Goal: Information Seeking & Learning: Learn about a topic

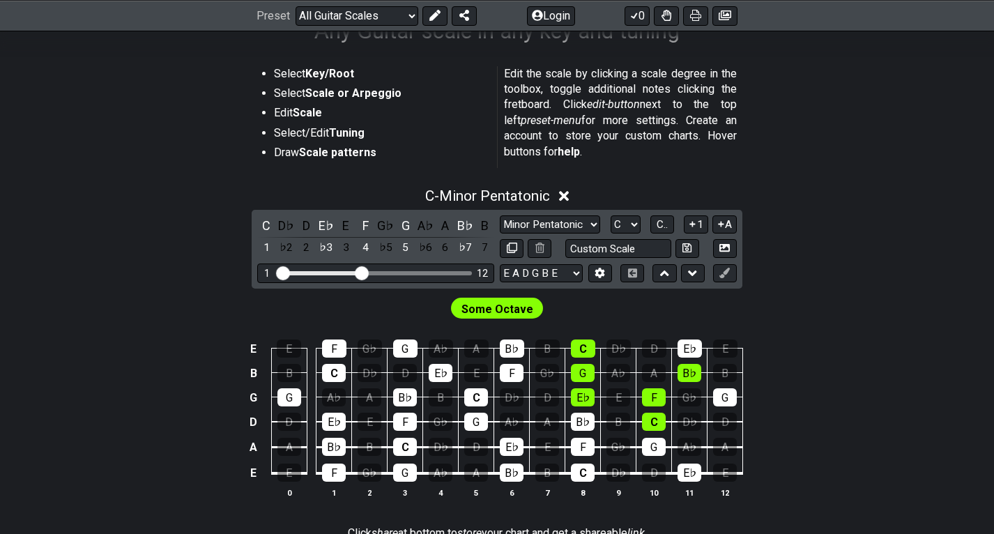
scroll to position [251, 0]
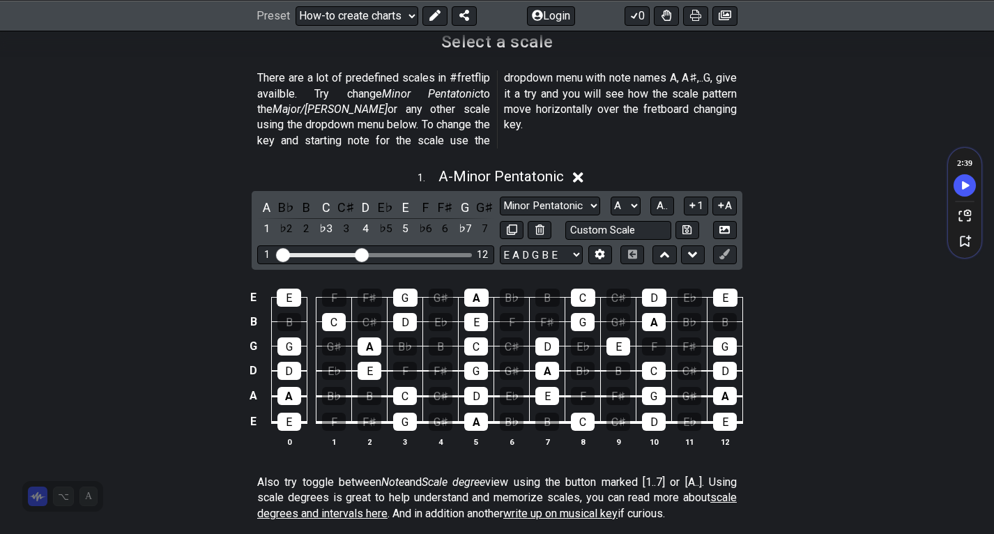
scroll to position [355, 0]
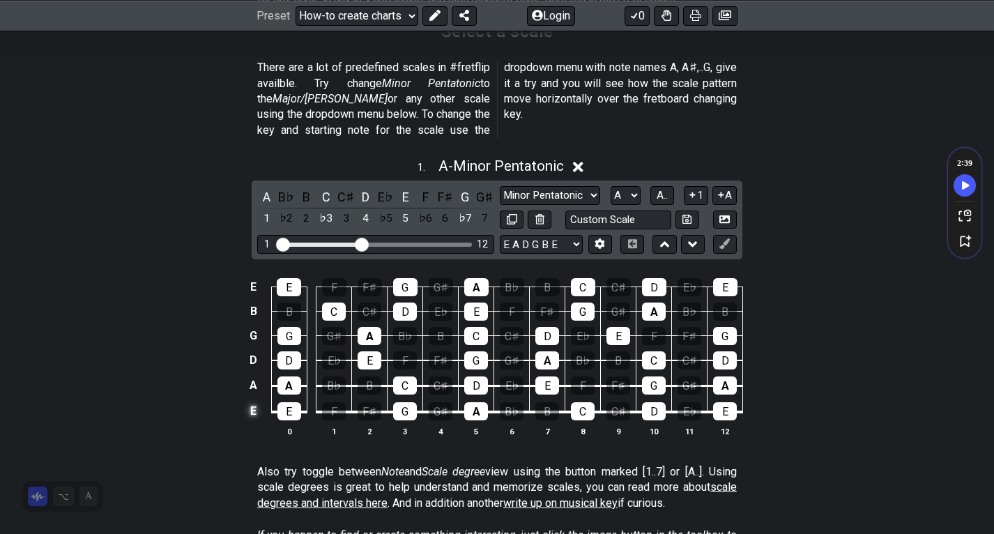
click at [249, 398] on td "E" at bounding box center [253, 411] width 17 height 26
click at [252, 401] on td "x" at bounding box center [253, 411] width 17 height 26
